Goal: Learn about a topic

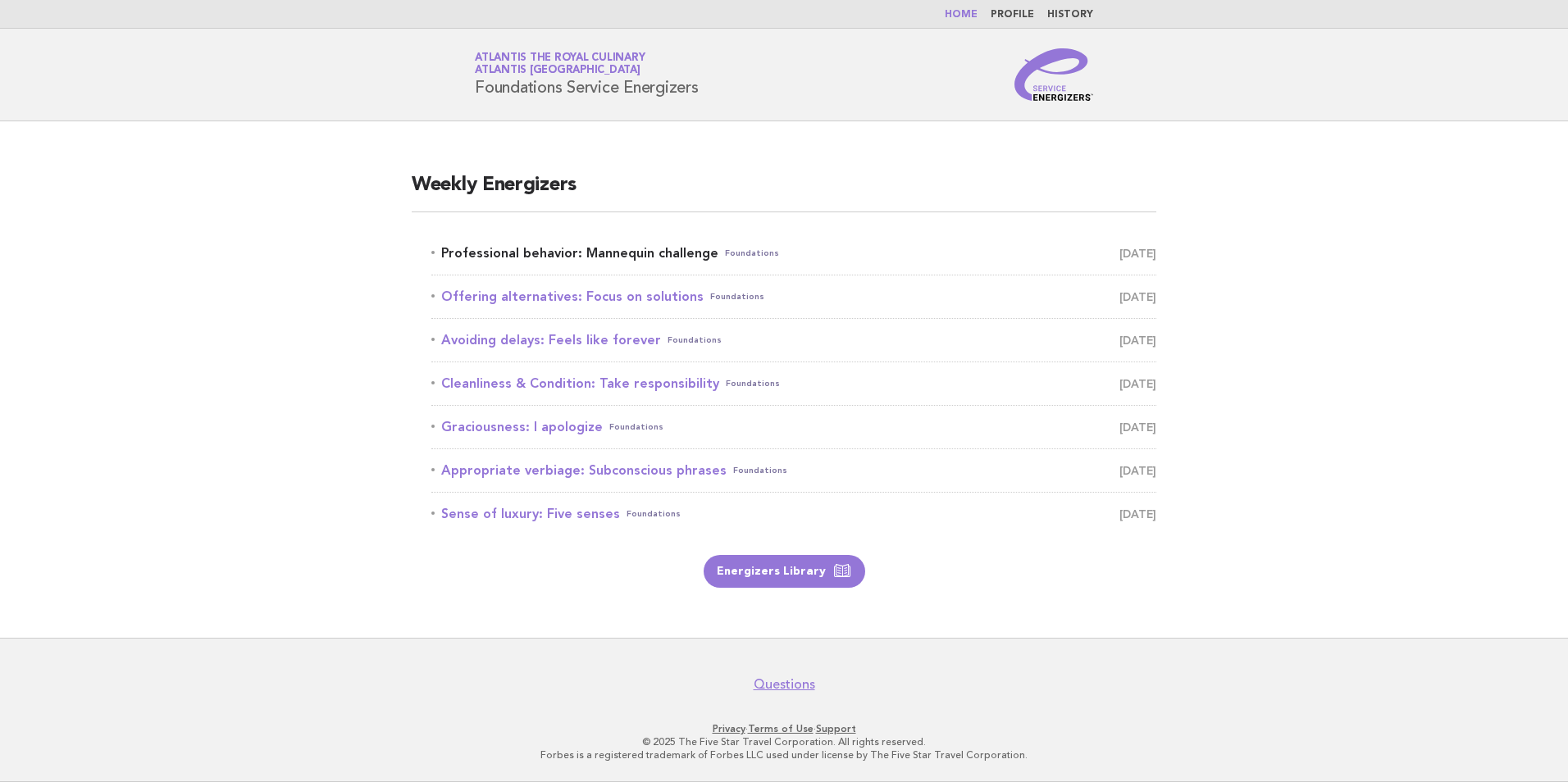
click at [666, 257] on link "Professional behavior: Mannequin challenge Foundations [DATE]" at bounding box center [794, 253] width 725 height 23
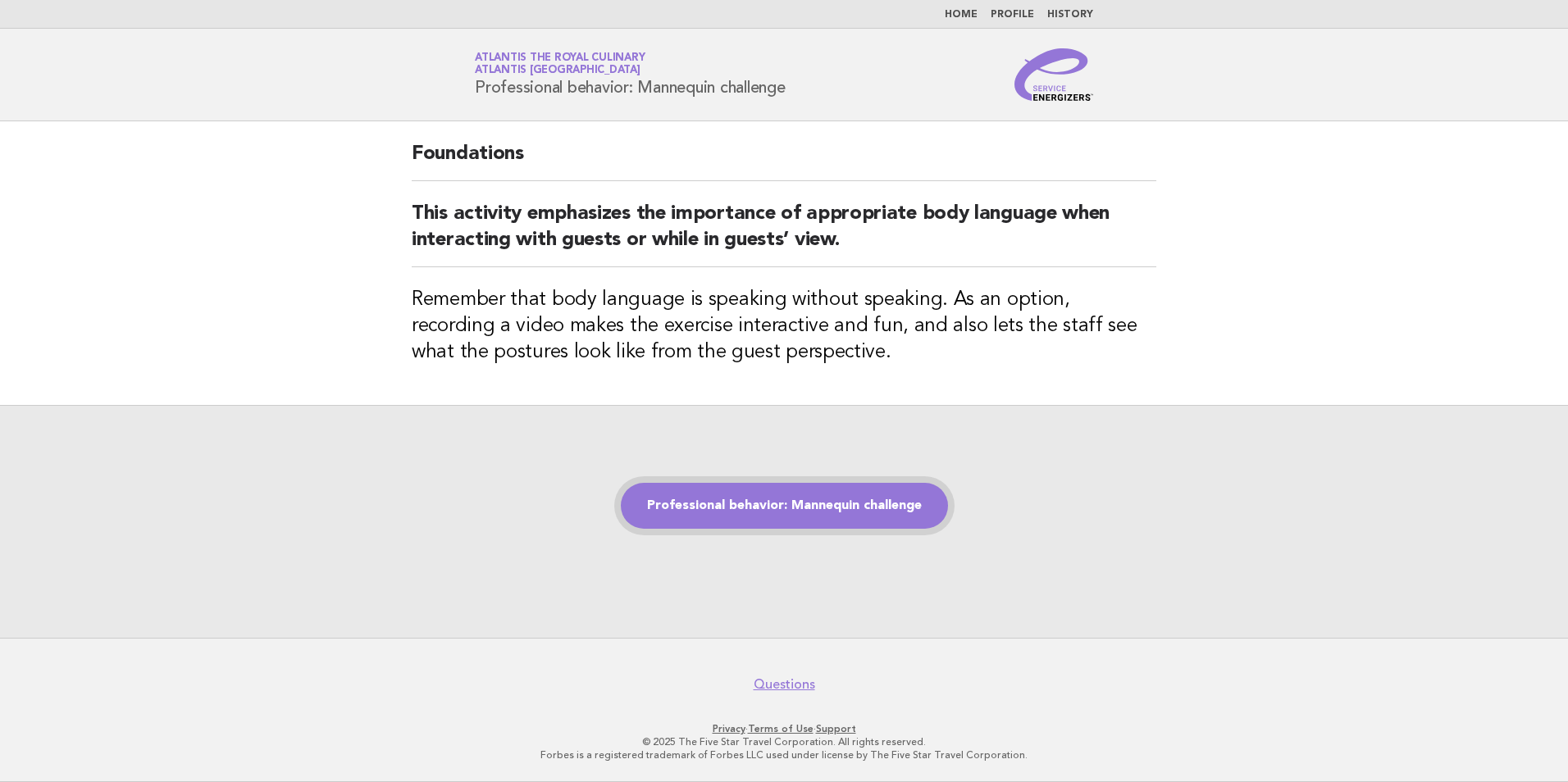
click at [830, 504] on link "Professional behavior: Mannequin challenge" at bounding box center [784, 506] width 327 height 46
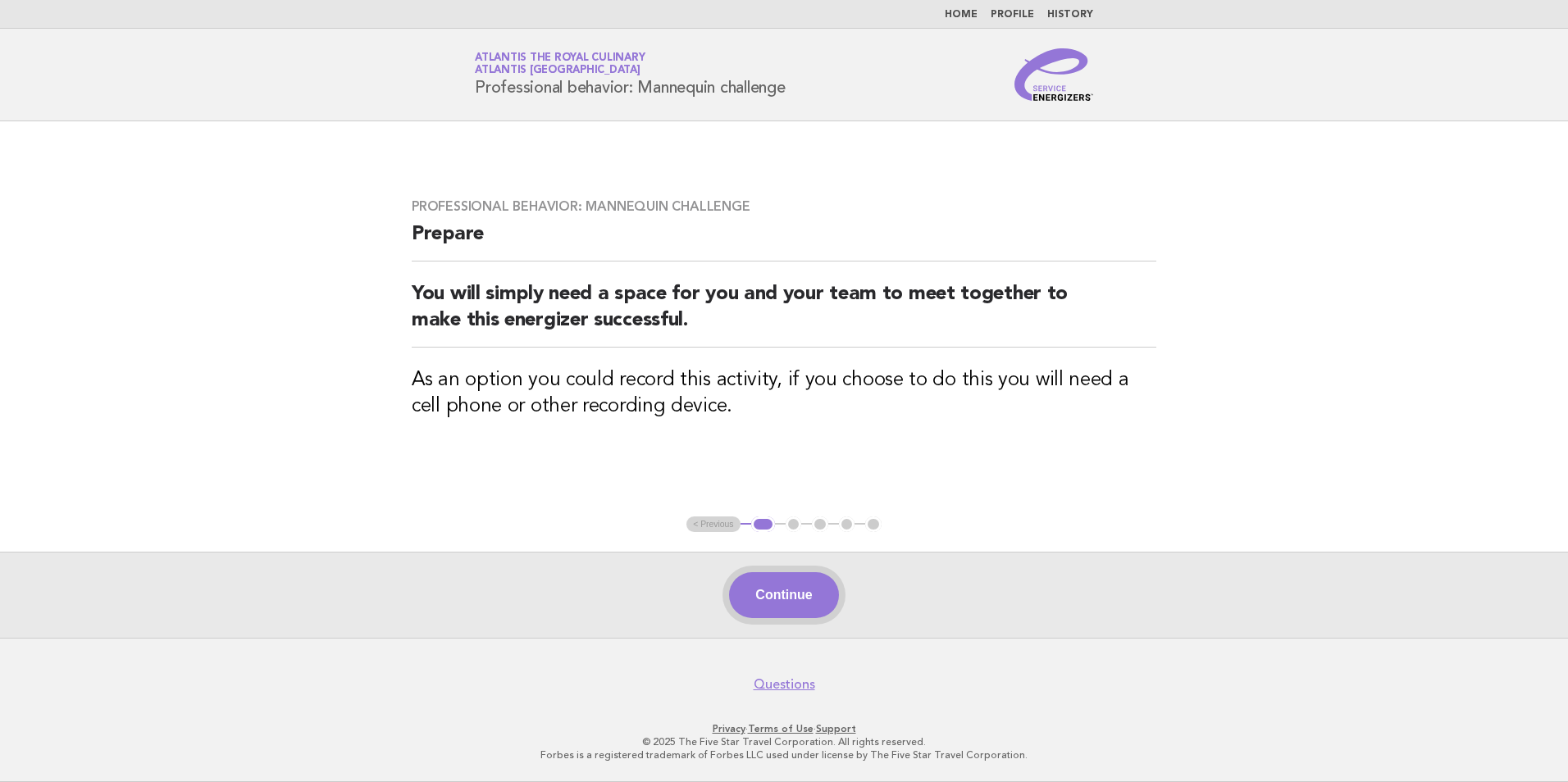
click at [802, 606] on button "Continue" at bounding box center [784, 595] width 109 height 46
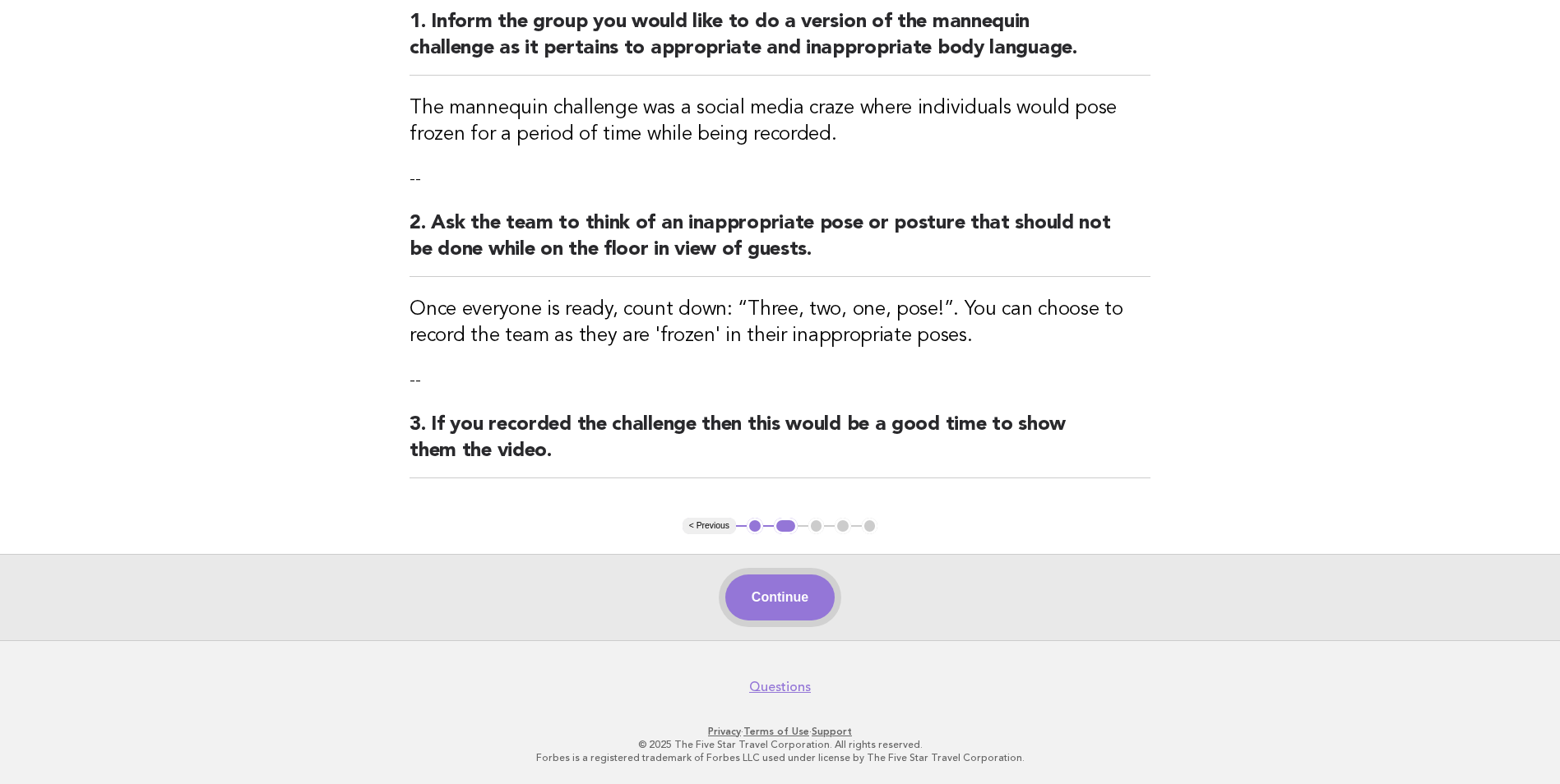
click at [801, 595] on button "Continue" at bounding box center [780, 598] width 110 height 46
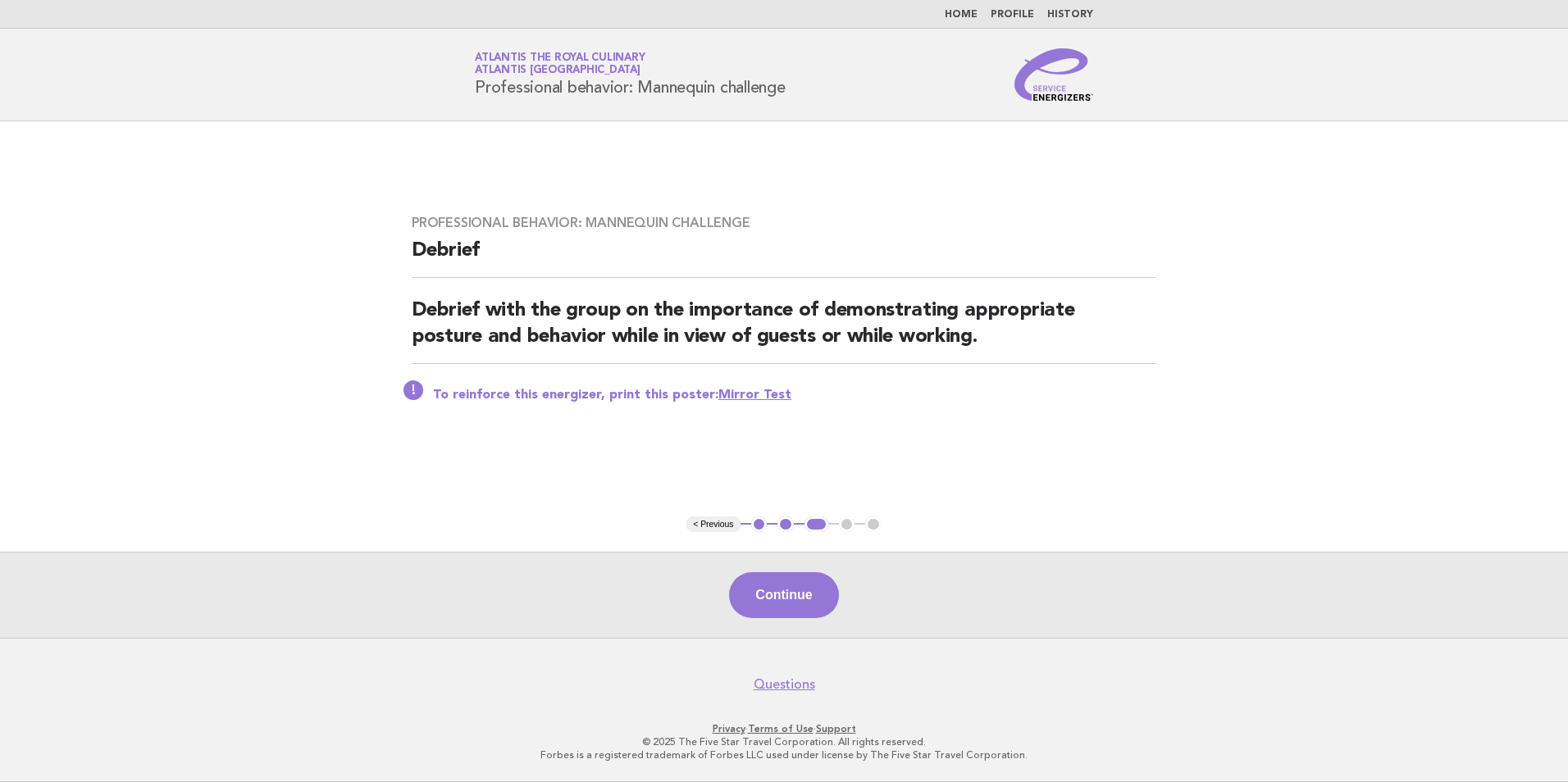
click at [799, 594] on button "Continue" at bounding box center [784, 595] width 109 height 46
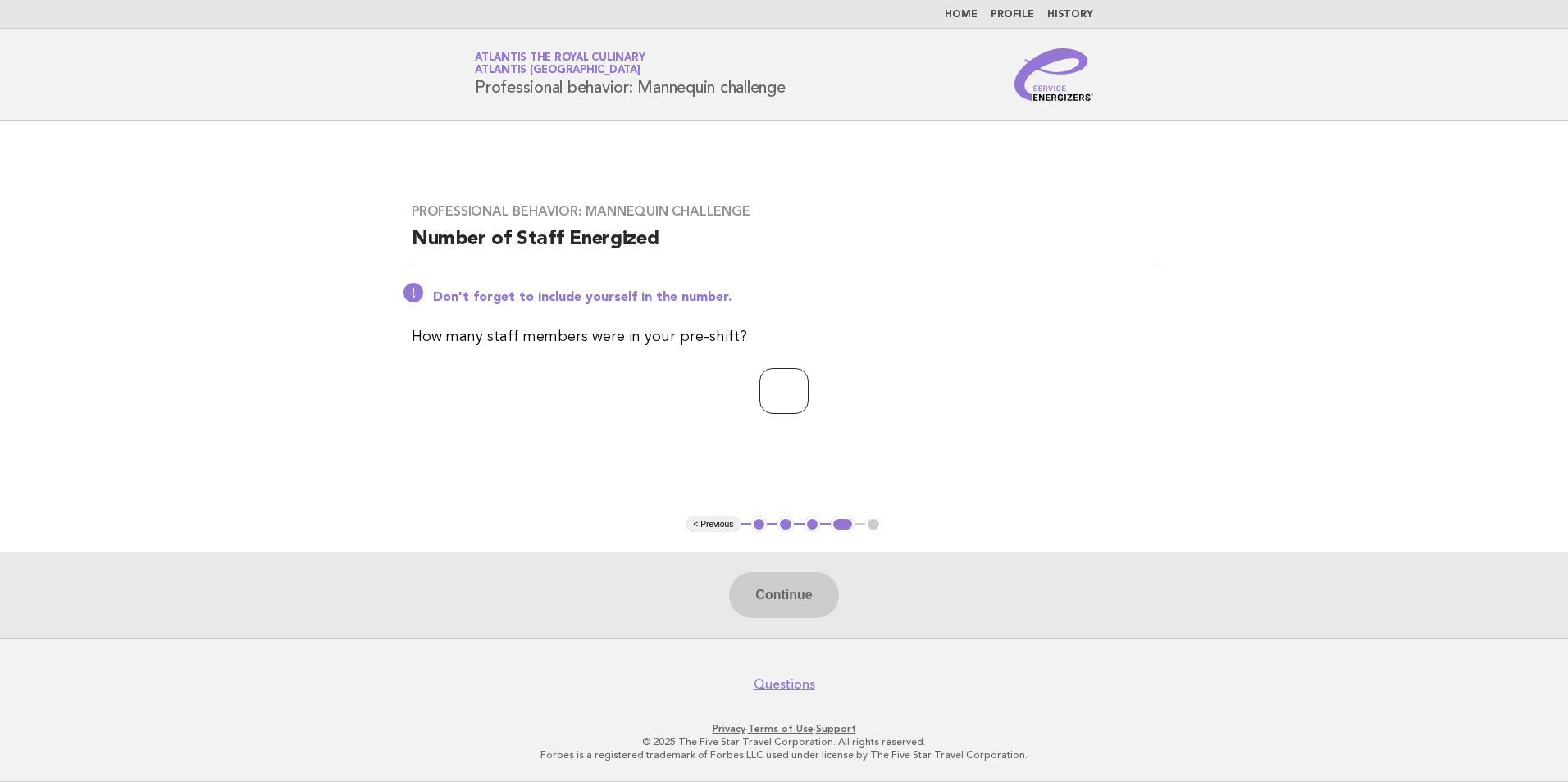
click at [773, 395] on input "number" at bounding box center [784, 391] width 49 height 46
type input "**"
click at [784, 604] on button "Continue" at bounding box center [784, 595] width 109 height 46
